Goal: Navigation & Orientation: Find specific page/section

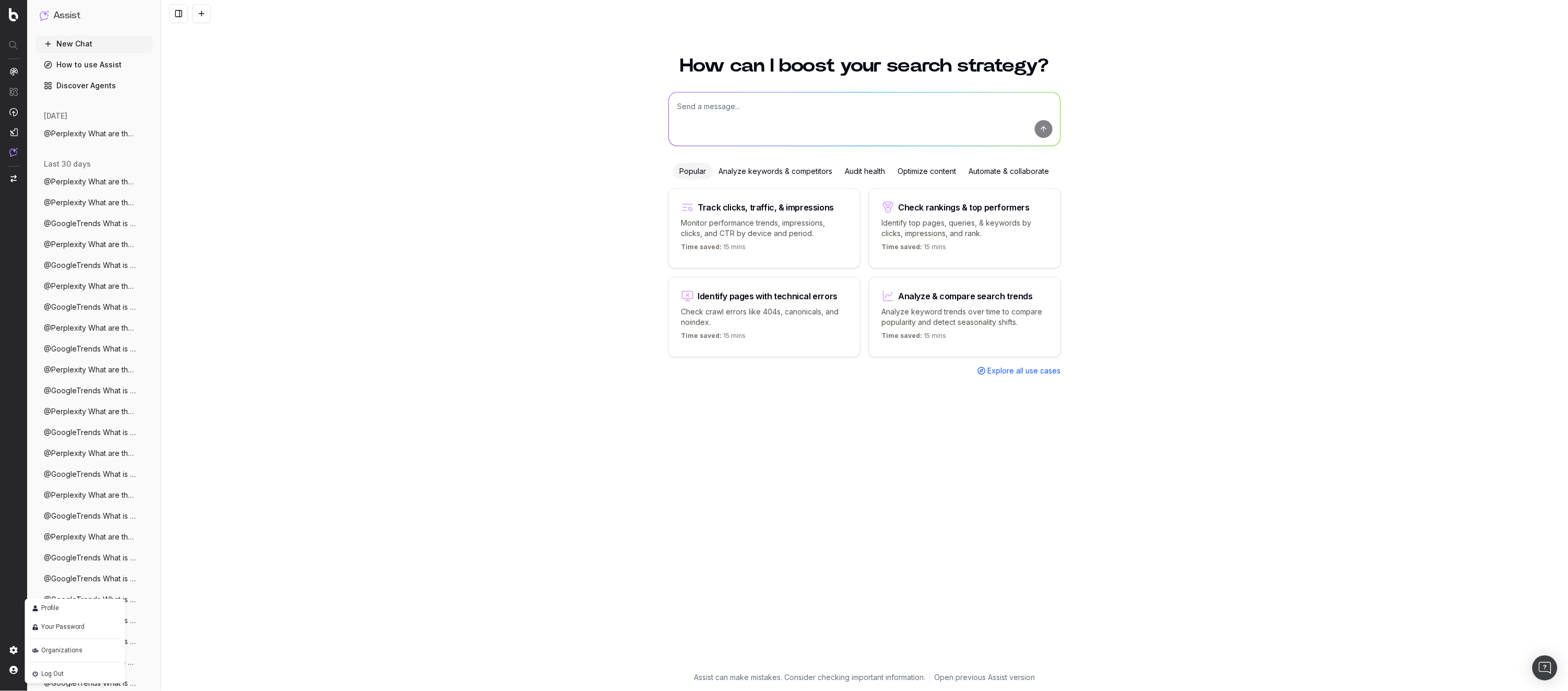
click at [65, 609] on link "Profile" at bounding box center [75, 608] width 92 height 15
